Goal: Task Accomplishment & Management: Complete application form

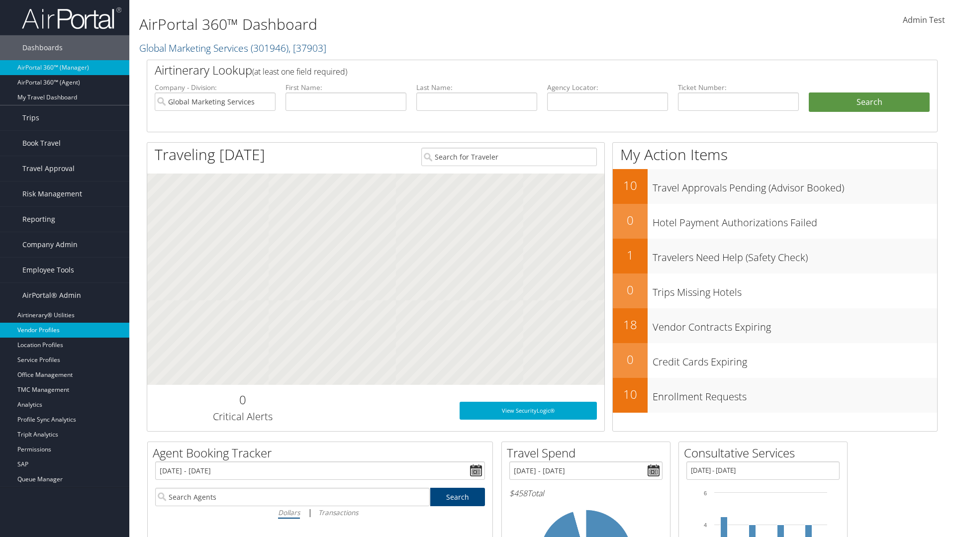
click at [65, 330] on link "Vendor Profiles" at bounding box center [64, 330] width 129 height 15
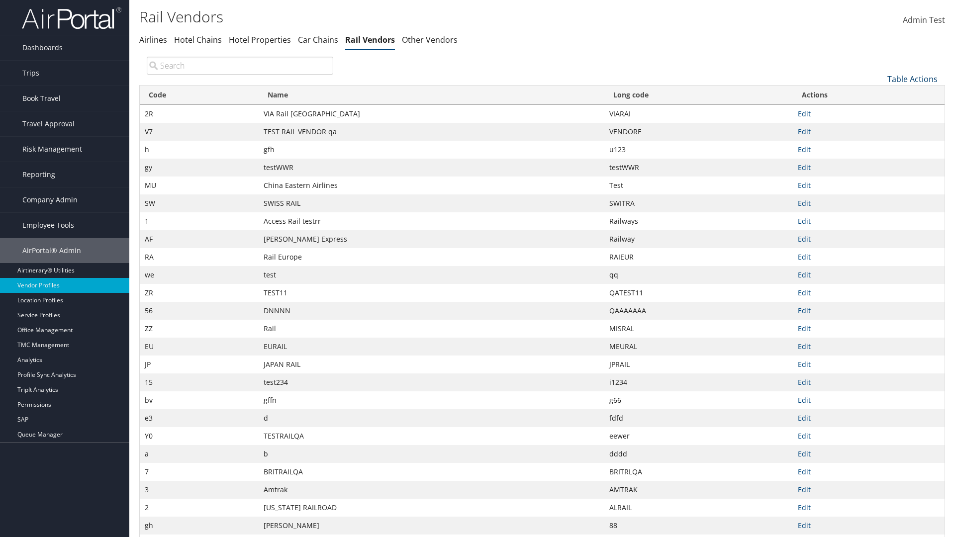
click at [912, 79] on link "Table Actions" at bounding box center [912, 79] width 50 height 11
click at [879, 94] on link "New Record" at bounding box center [879, 94] width 131 height 17
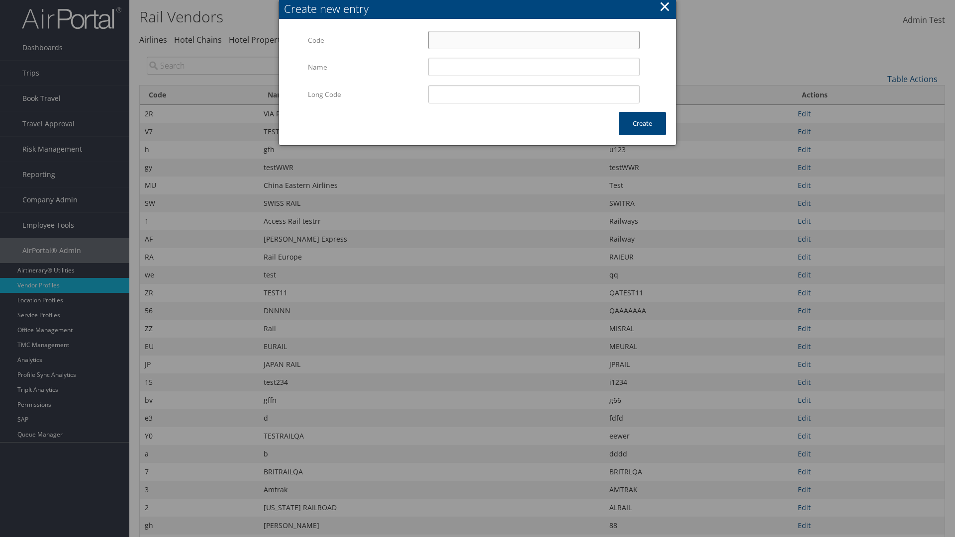
click at [534, 40] on input "Code" at bounding box center [533, 40] width 211 height 18
type input ":1"
type input "Uniways"
click at [534, 67] on input "Uniways" at bounding box center [533, 67] width 211 height 18
type input ":1"
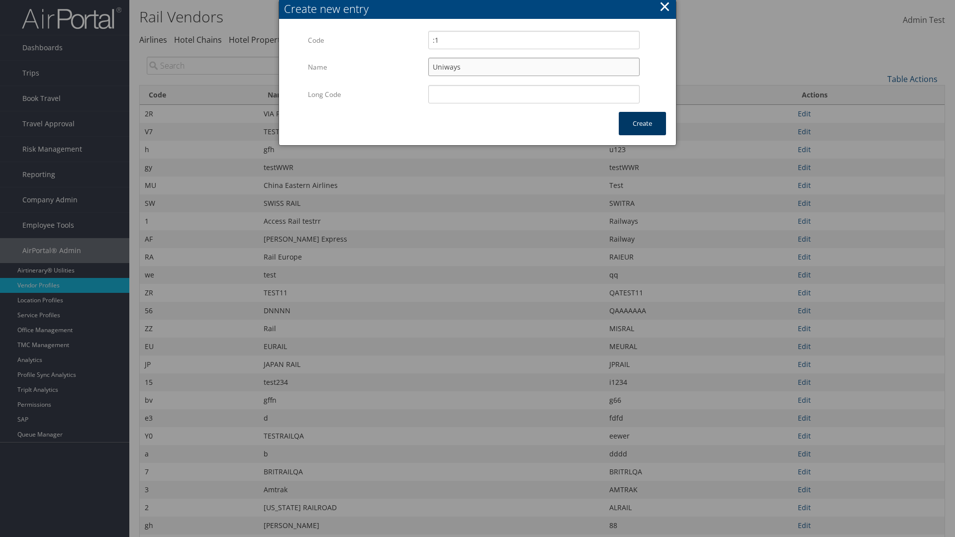
type input "Uniways"
click at [642, 123] on button "Create" at bounding box center [642, 123] width 47 height 23
type input "Uniways"
